Goal: Find specific page/section: Find specific page/section

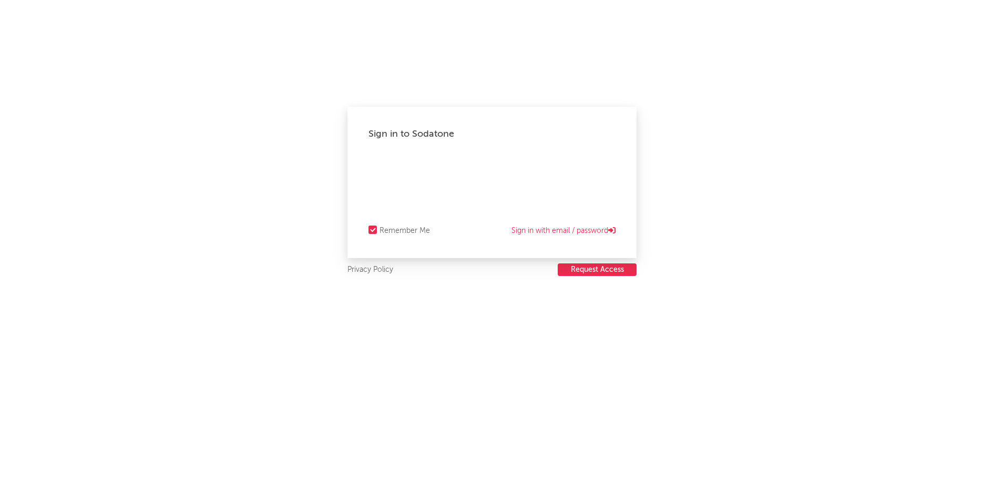
select select "recorded_music"
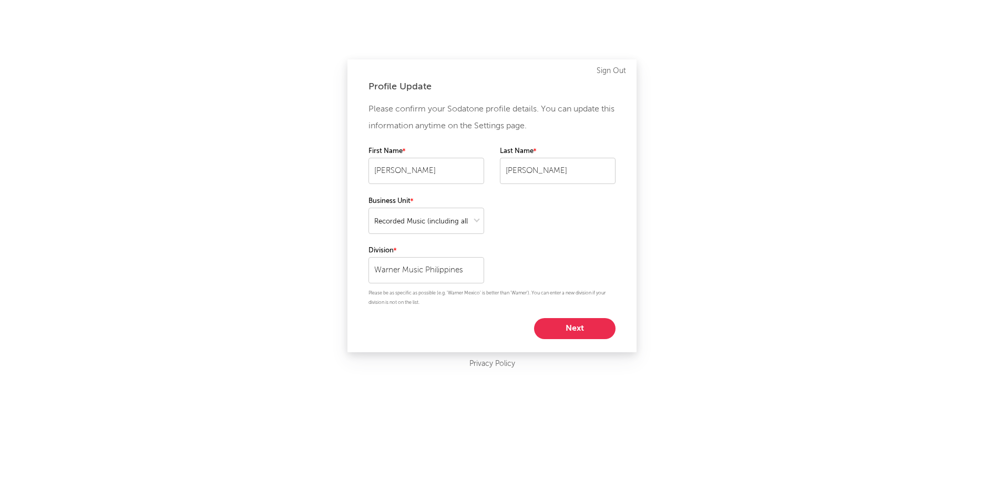
click at [562, 324] on button "Next" at bounding box center [574, 328] width 81 height 21
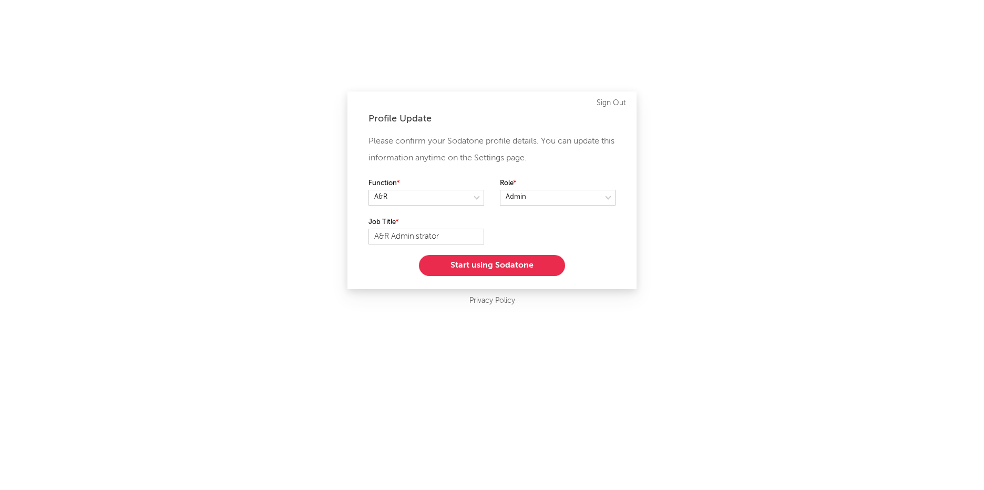
click at [500, 264] on button "Start using Sodatone" at bounding box center [492, 265] width 146 height 21
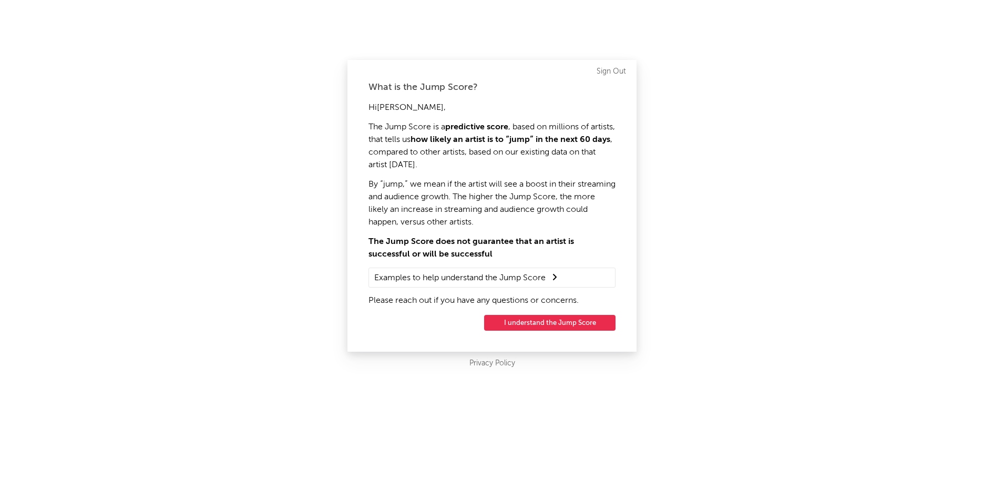
click at [505, 323] on button "I understand the Jump Score" at bounding box center [549, 323] width 131 height 16
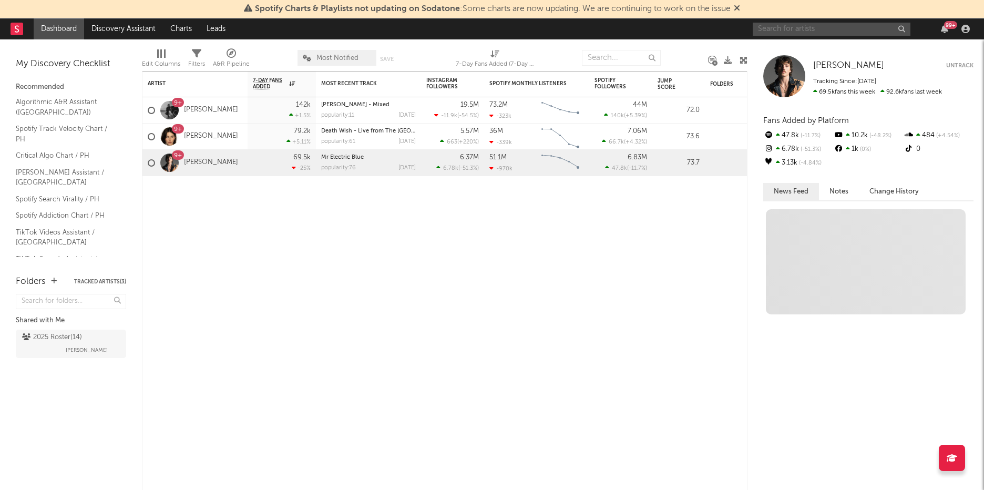
click at [829, 28] on input "text" at bounding box center [832, 29] width 158 height 13
click at [830, 28] on input "a" at bounding box center [832, 29] width 158 height 13
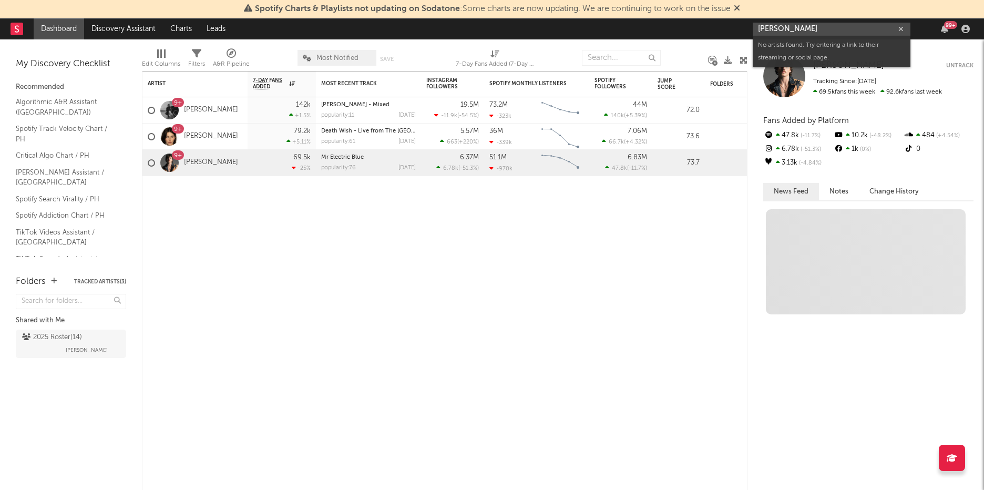
type input "[PERSON_NAME]"
